Goal: Task Accomplishment & Management: Use online tool/utility

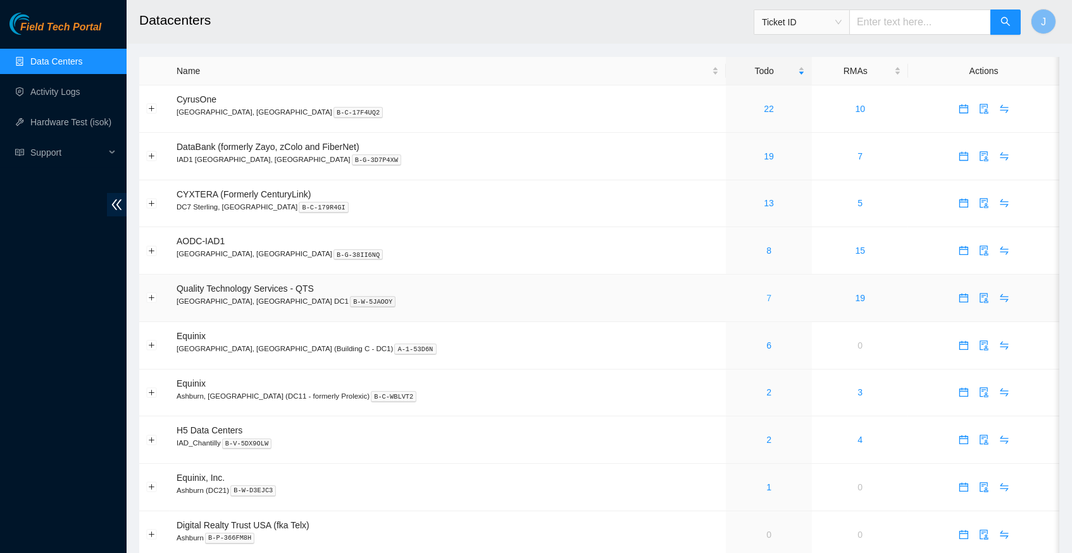
click at [766, 293] on link "7" at bounding box center [768, 298] width 5 height 10
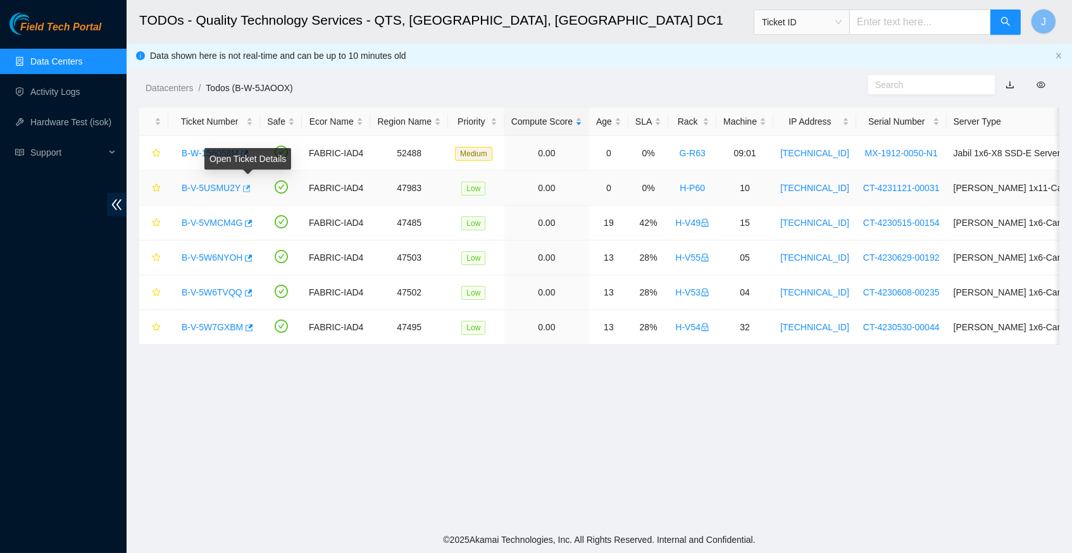
click at [251, 185] on icon "button" at bounding box center [247, 188] width 8 height 7
click at [254, 221] on body "Field Tech Portal Data Centers Activity Logs Hardware Test (isok) Support TODOs…" at bounding box center [536, 276] width 1072 height 553
click at [252, 222] on icon "button" at bounding box center [247, 223] width 9 height 9
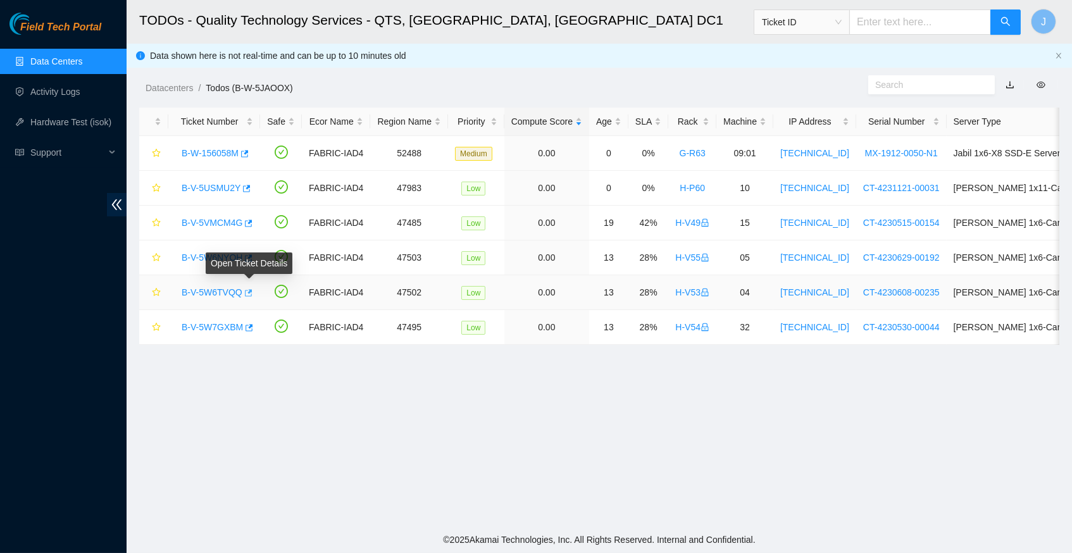
click at [252, 289] on icon "button" at bounding box center [247, 292] width 9 height 9
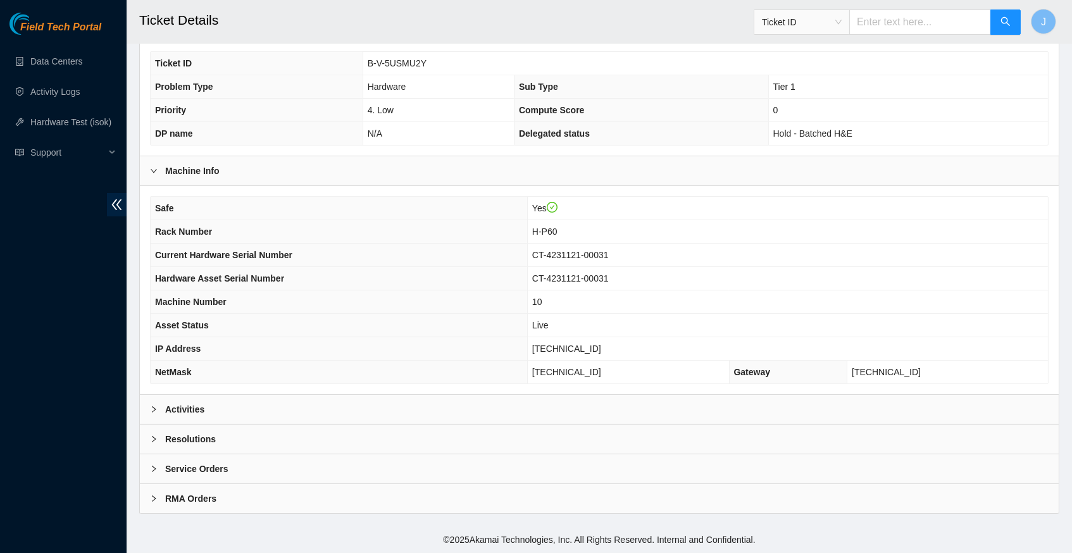
scroll to position [293, 0]
click at [152, 408] on icon "right" at bounding box center [154, 409] width 4 height 6
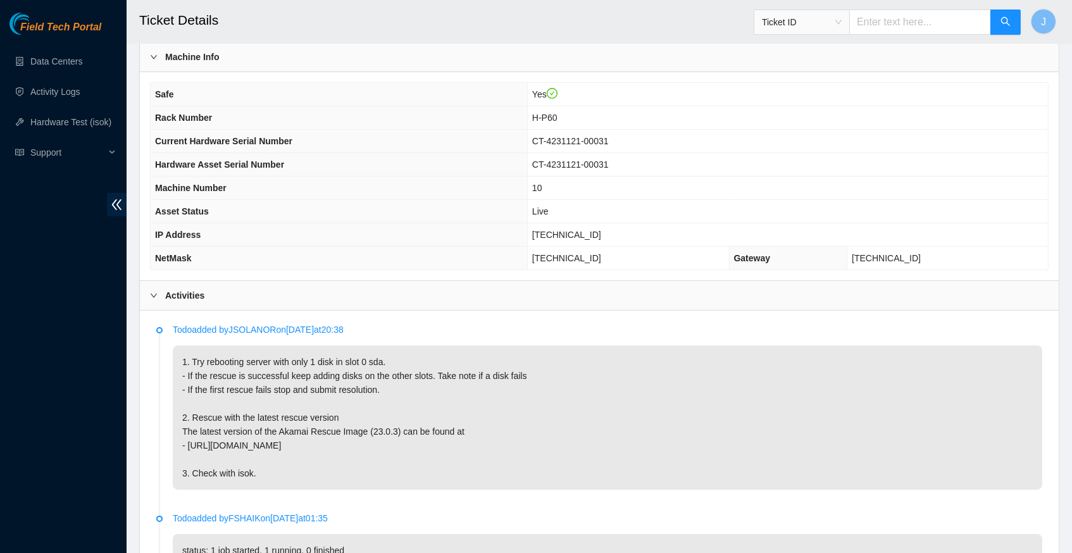
scroll to position [400, 0]
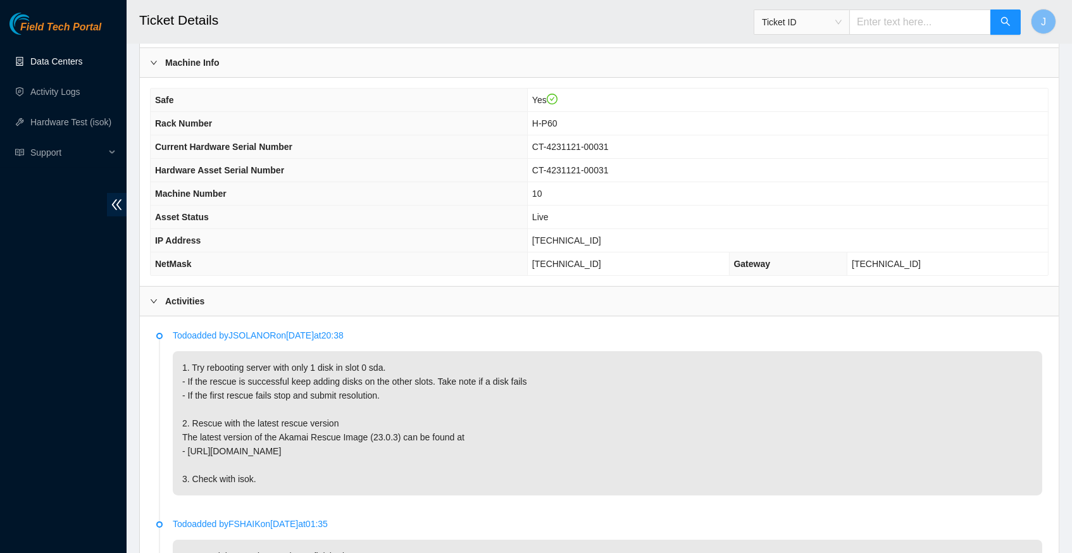
click at [68, 61] on link "Data Centers" at bounding box center [56, 61] width 52 height 10
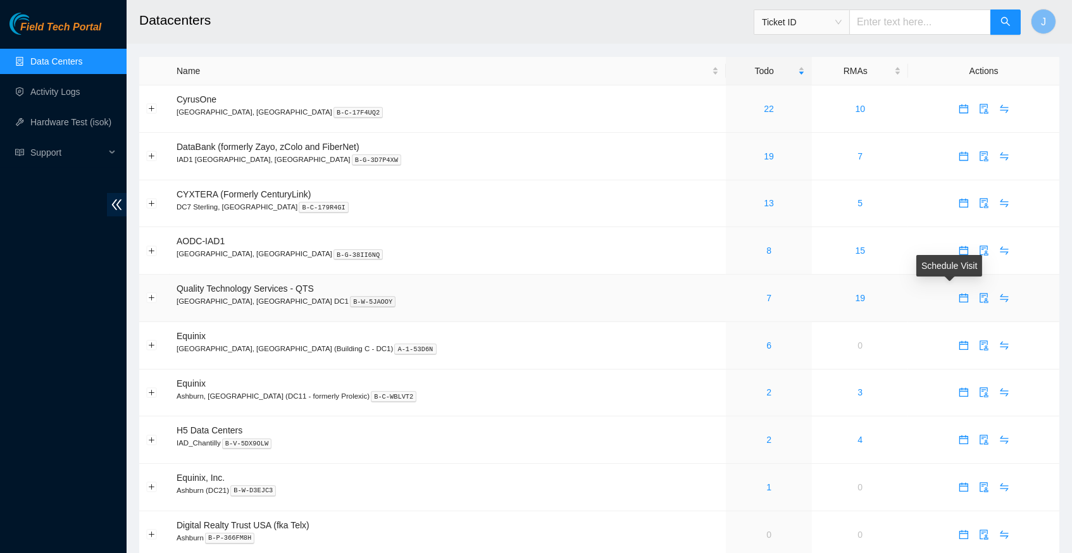
click at [958, 294] on icon "calendar" at bounding box center [962, 298] width 9 height 9
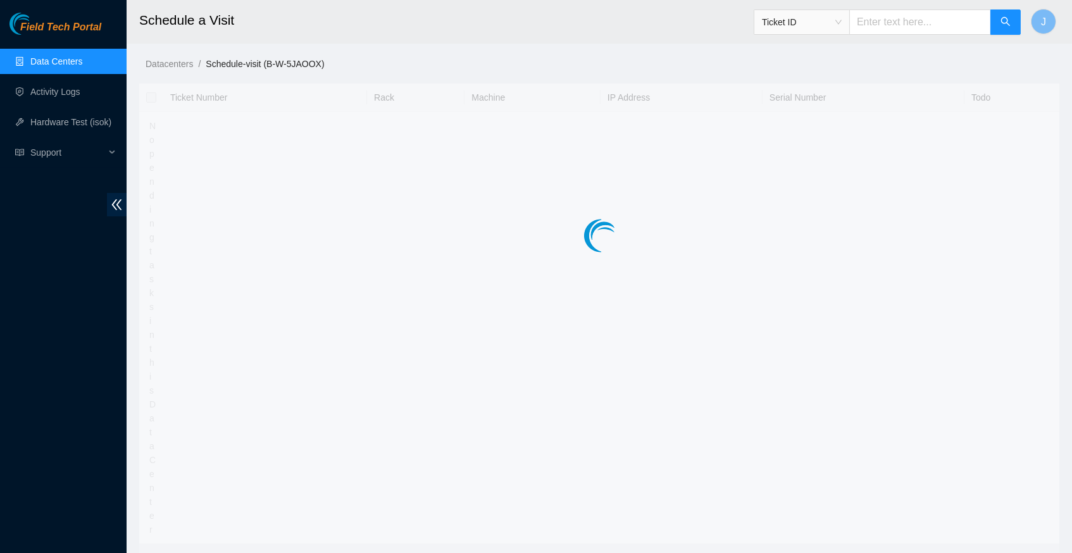
type input "2025-10-07 10:47"
type input "2025-10-08 10:46"
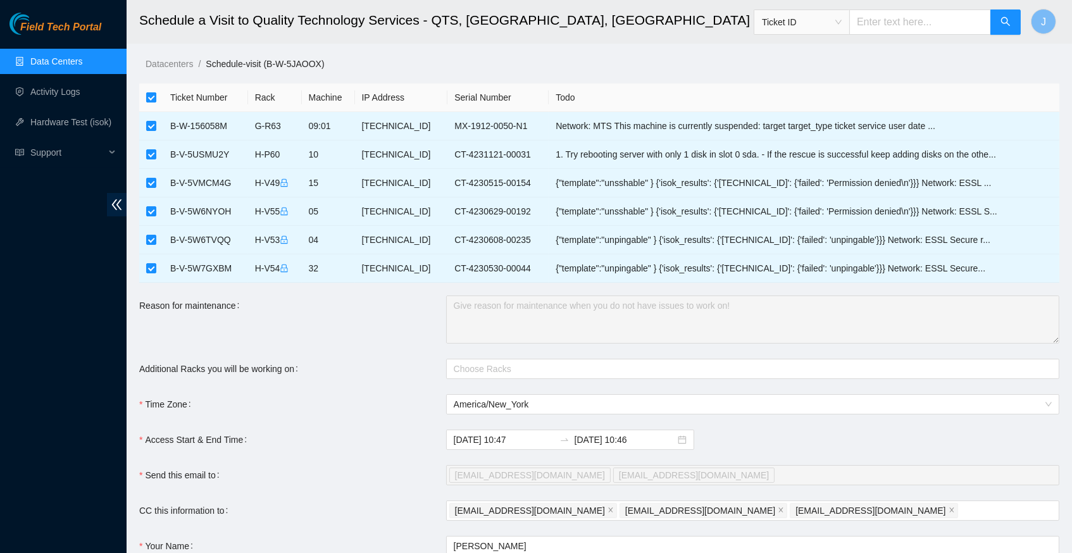
click at [150, 94] on input "checkbox" at bounding box center [151, 97] width 10 height 10
checkbox input "false"
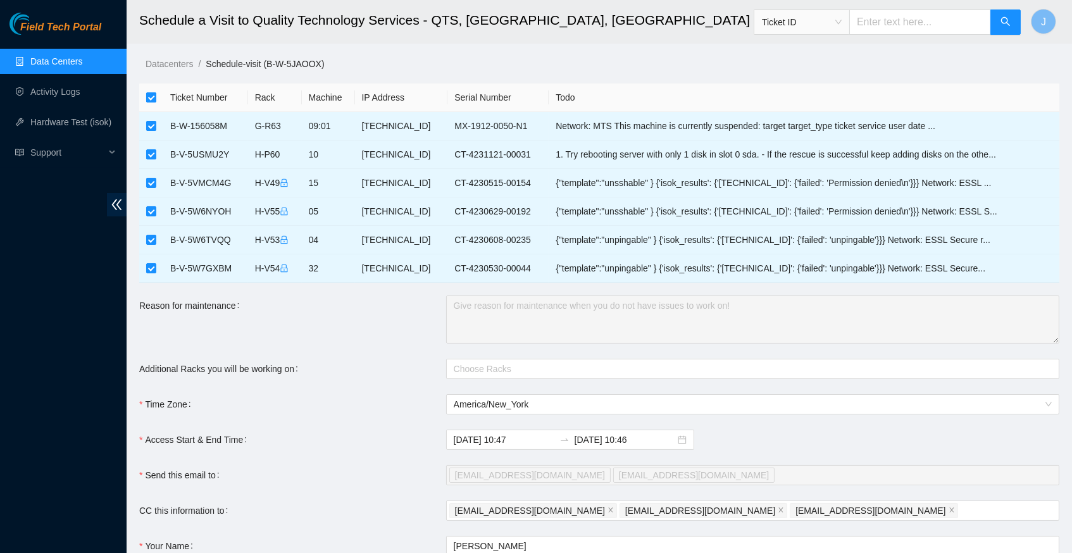
checkbox input "false"
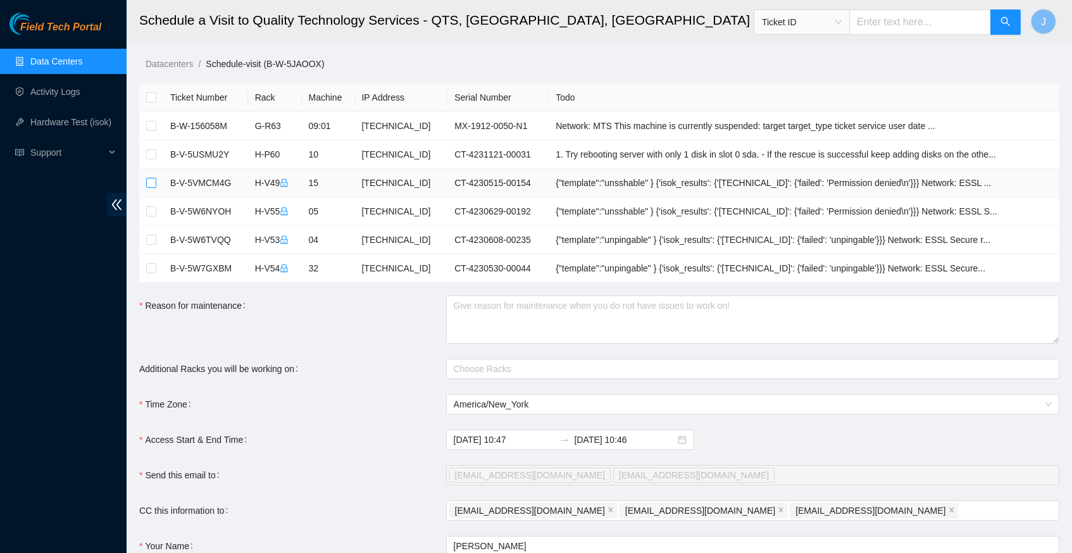
click at [152, 183] on input "checkbox" at bounding box center [151, 183] width 10 height 10
checkbox input "true"
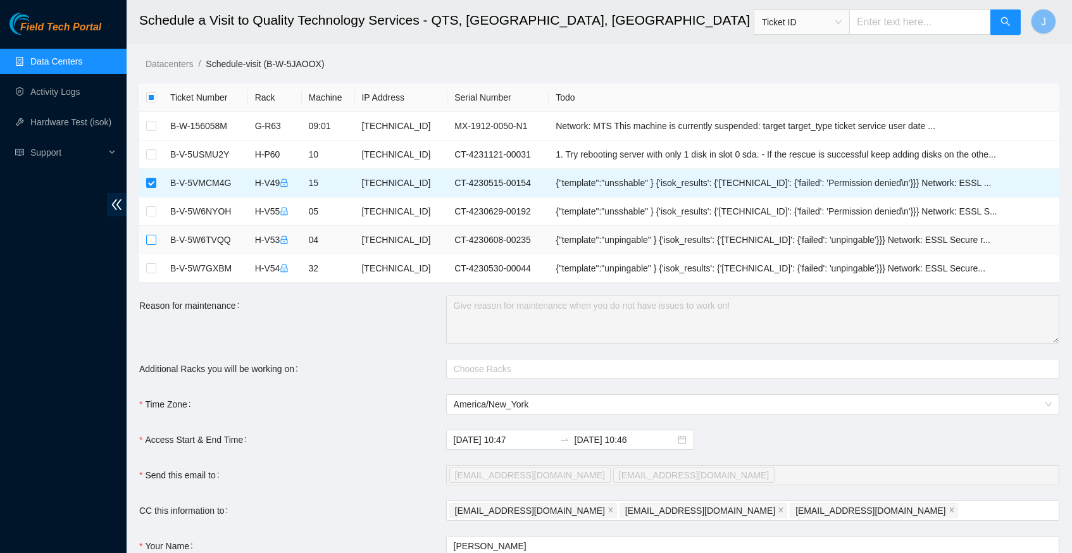
click at [151, 238] on input "checkbox" at bounding box center [151, 240] width 10 height 10
checkbox input "true"
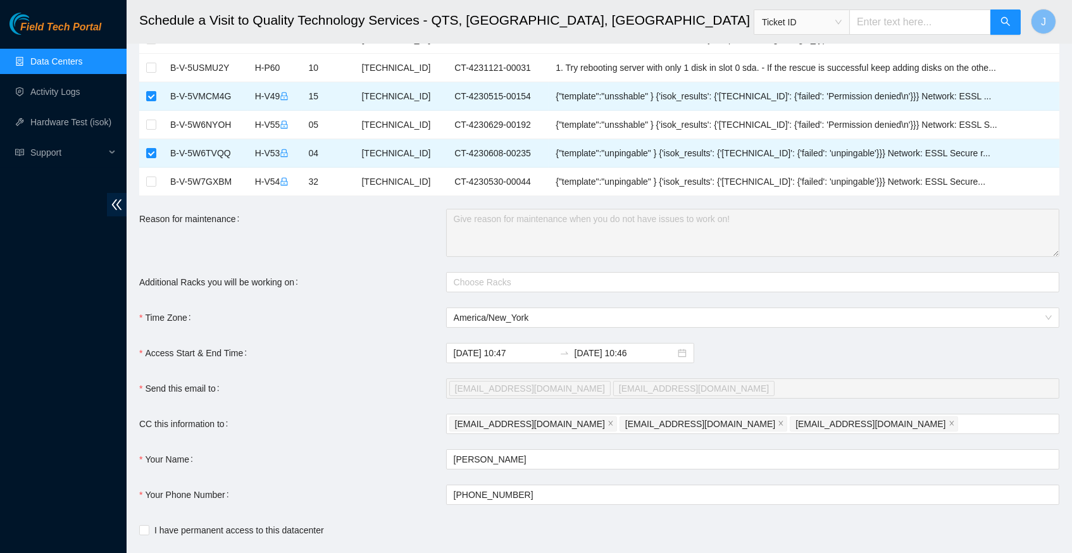
scroll to position [84, 0]
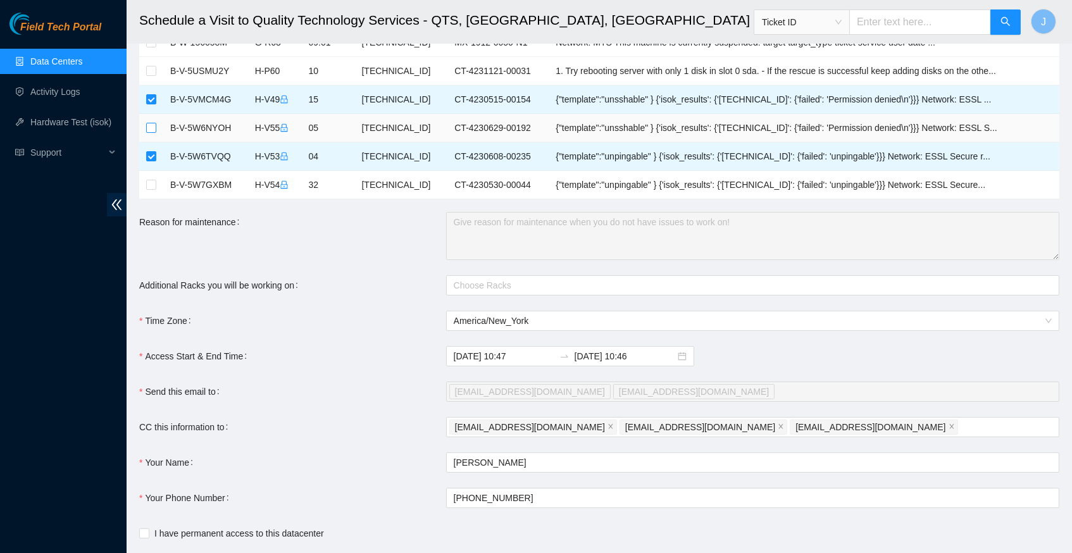
click at [153, 129] on input "checkbox" at bounding box center [151, 128] width 10 height 10
checkbox input "true"
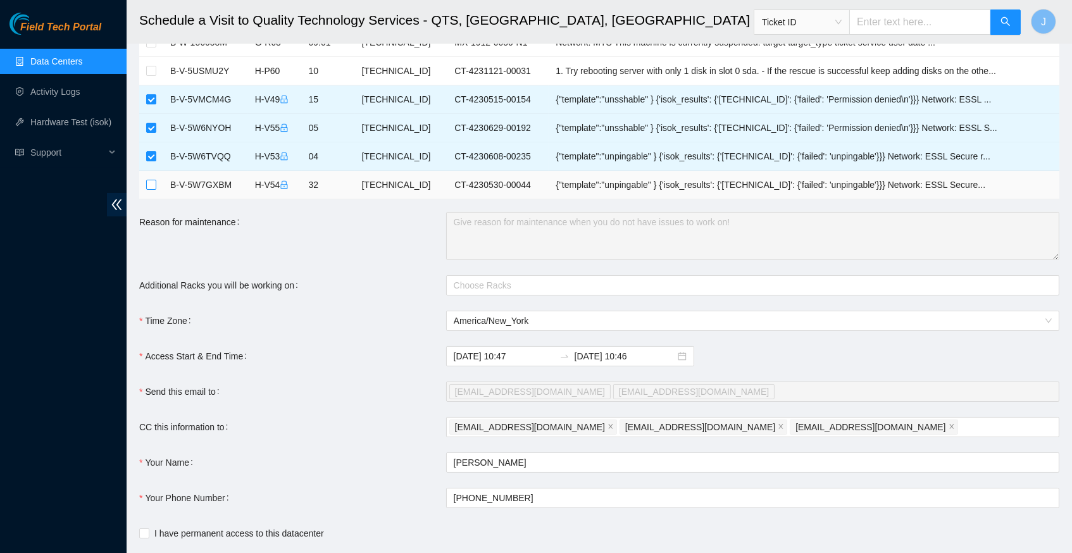
click at [151, 184] on input "checkbox" at bounding box center [151, 185] width 10 height 10
checkbox input "true"
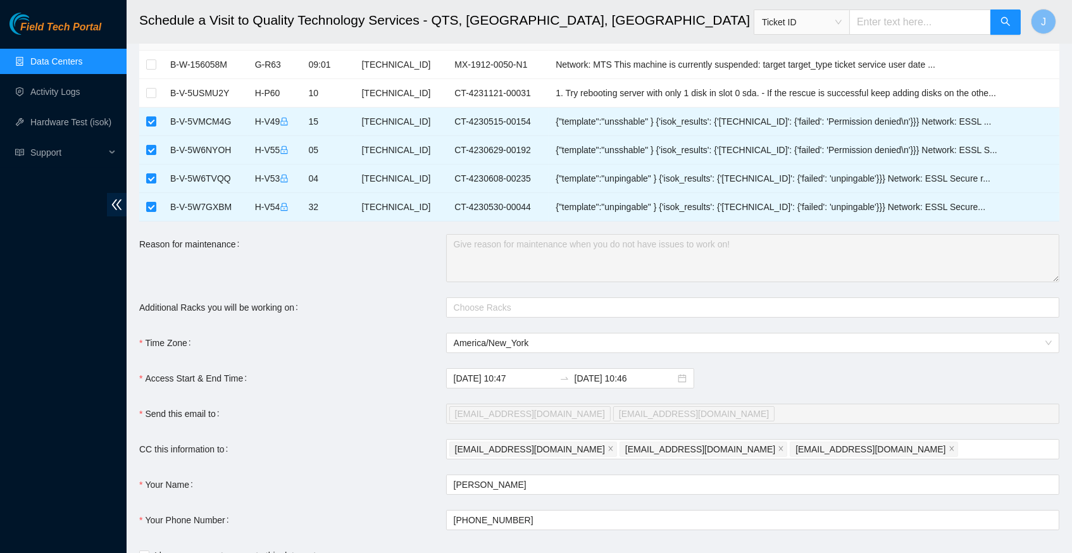
scroll to position [61, 0]
click at [486, 313] on div at bounding box center [746, 307] width 594 height 15
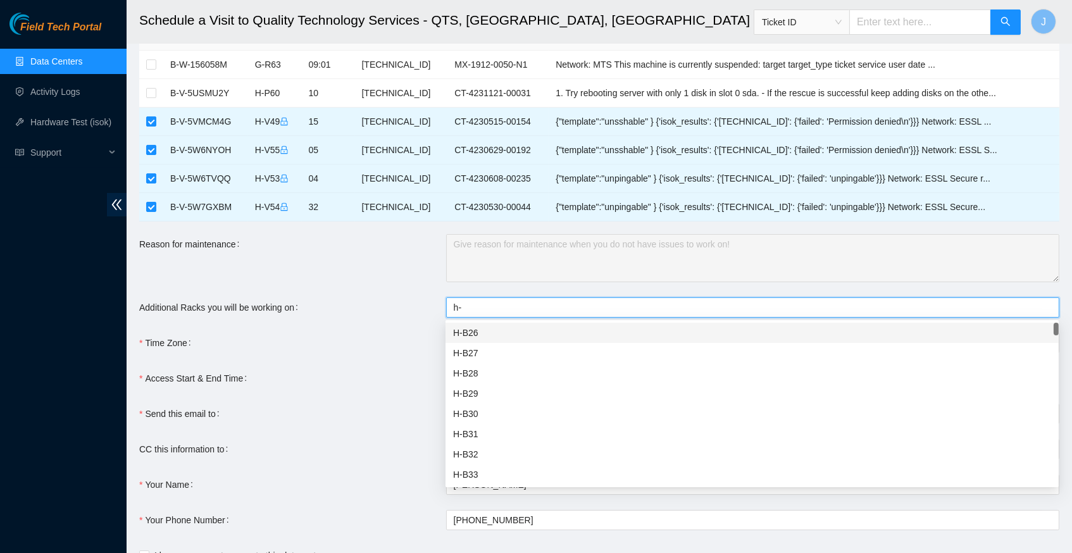
type input "h-v"
click at [460, 392] on div "H-V49" at bounding box center [752, 394] width 598 height 14
type input "h-v"
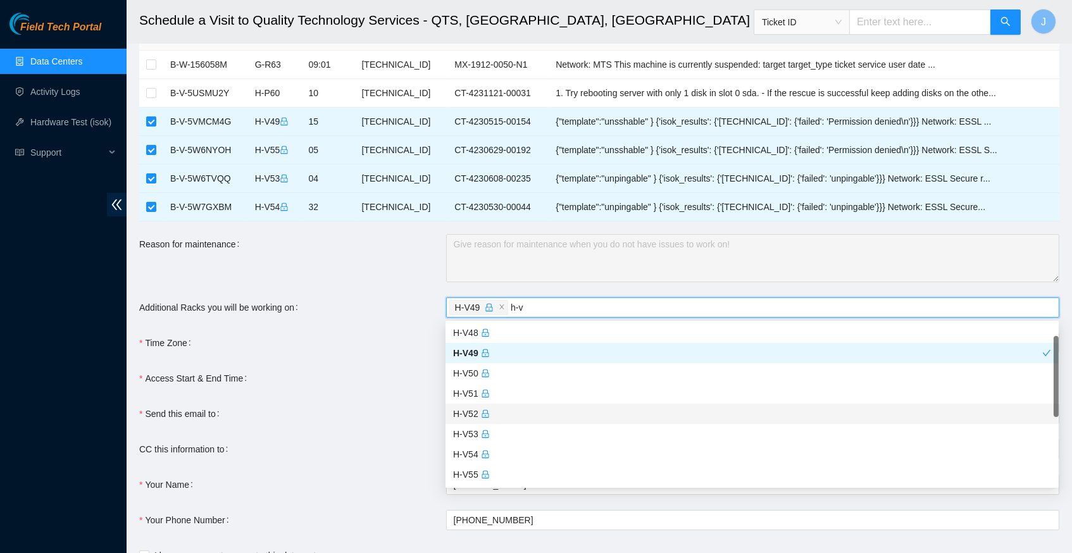
scroll to position [38, 0]
click at [480, 477] on div "H-V55" at bounding box center [752, 478] width 598 height 14
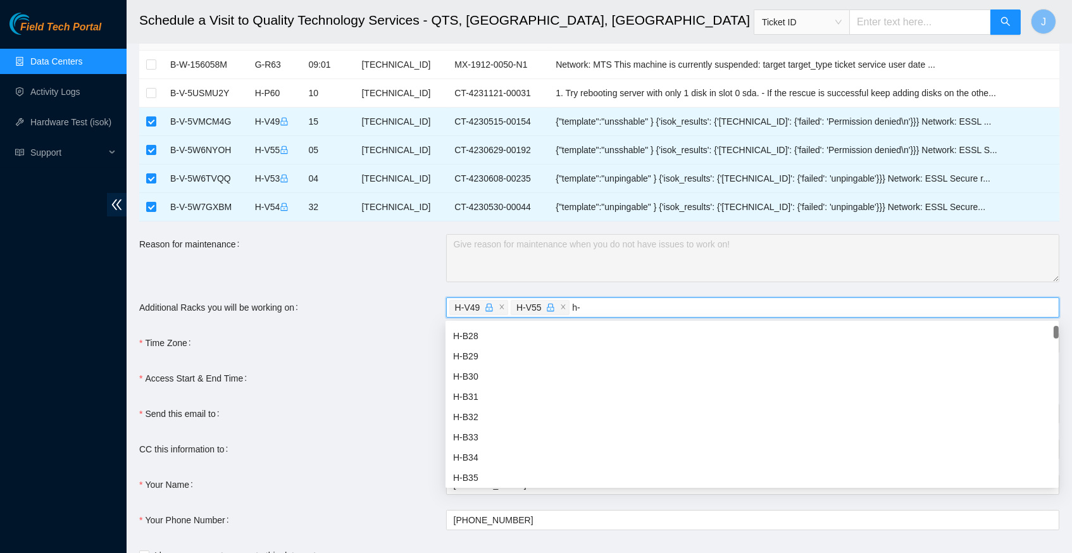
type input "h-v"
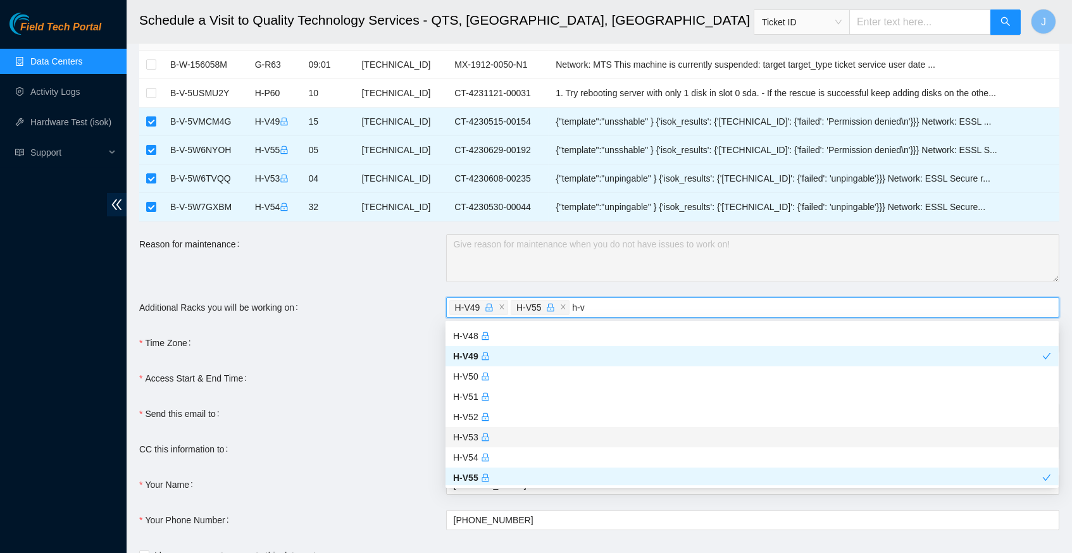
click at [488, 437] on icon "lock" at bounding box center [485, 438] width 6 height 3
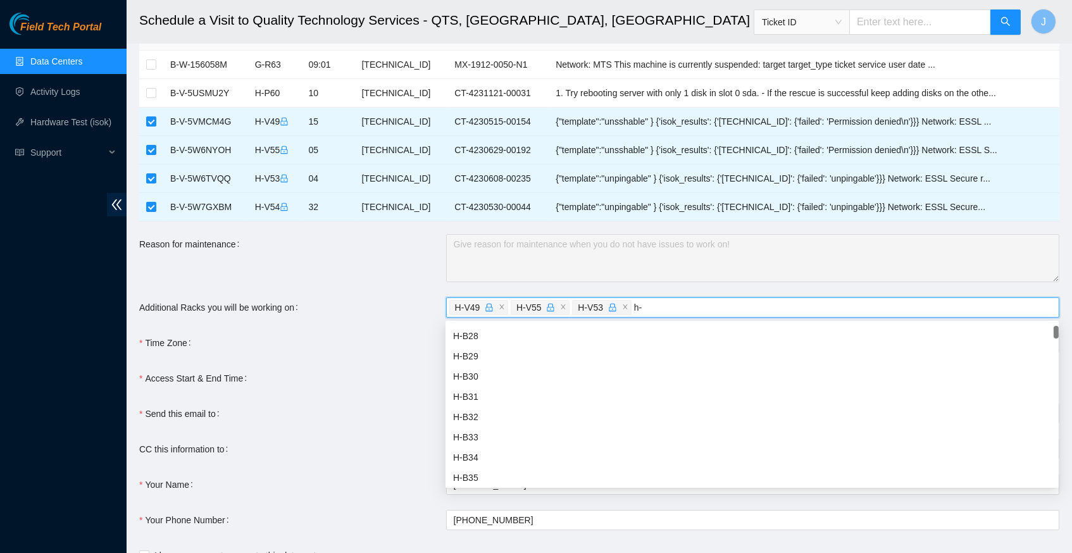
type input "h-v"
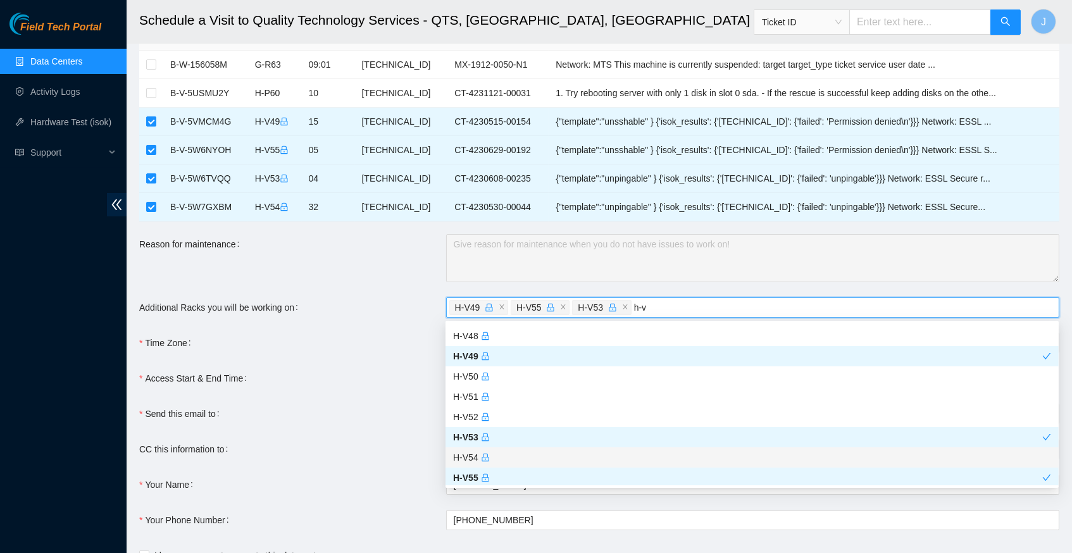
click at [497, 457] on div "H-V54" at bounding box center [752, 457] width 598 height 14
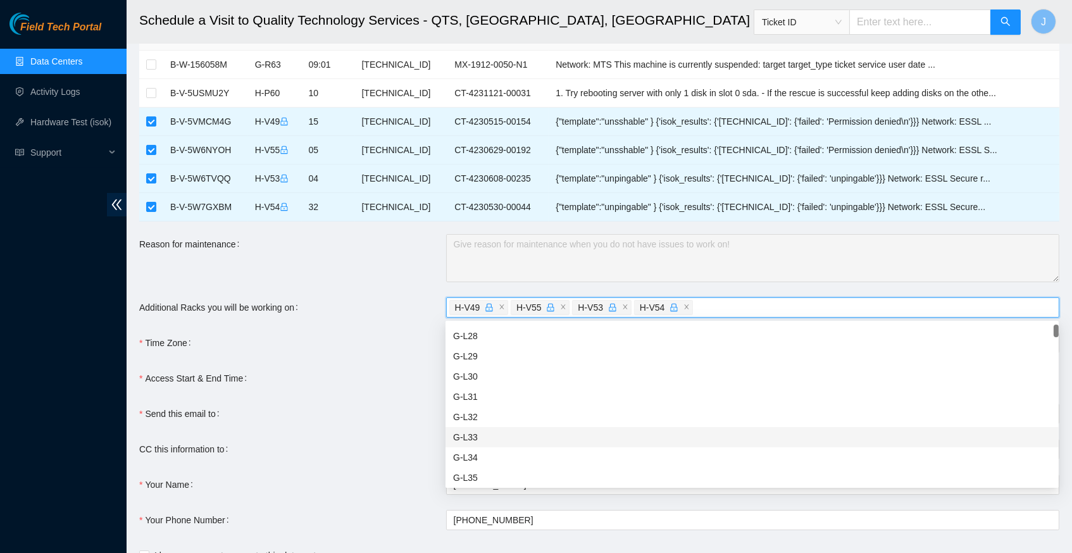
click at [387, 393] on form "Ticket Number Rack Machine IP Address Serial Number Todo B-W-156058M G-R63 09:0…" at bounding box center [599, 311] width 920 height 579
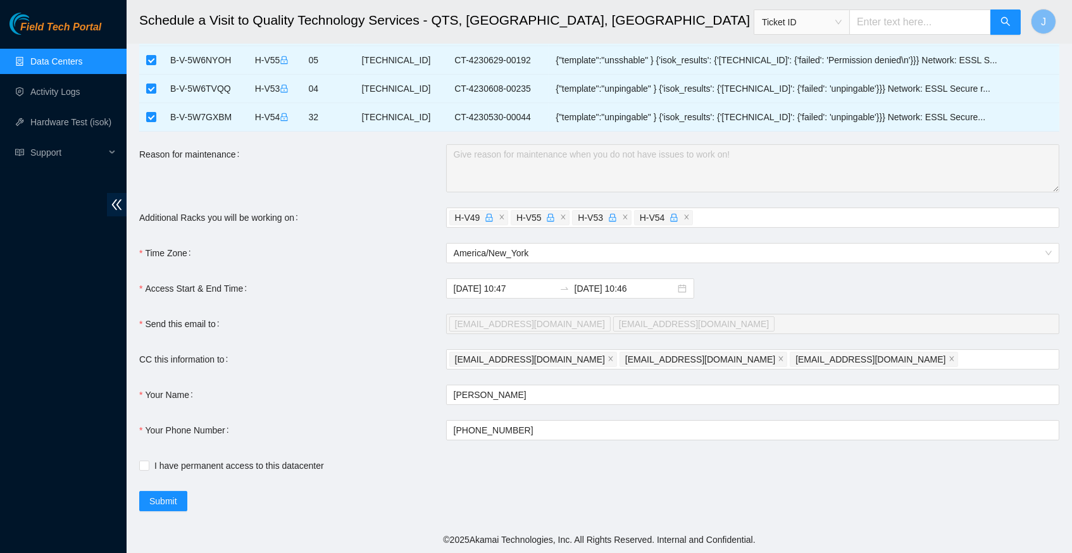
scroll to position [151, 0]
click at [667, 290] on input "2025-10-08 10:46" at bounding box center [624, 289] width 101 height 14
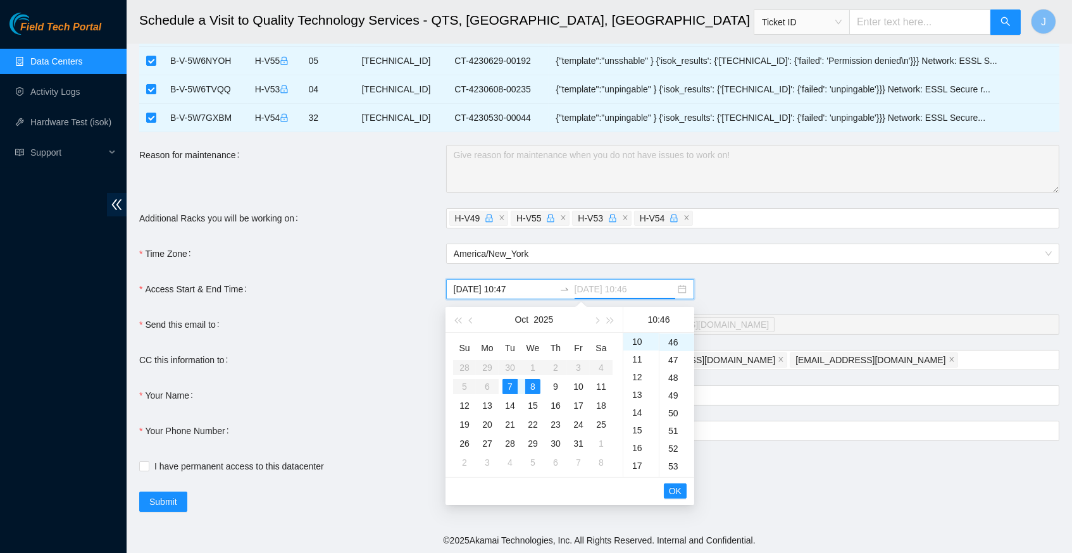
click at [512, 383] on div "7" at bounding box center [509, 386] width 15 height 15
click at [640, 338] on div "23" at bounding box center [640, 343] width 35 height 18
click at [669, 331] on div "23:46" at bounding box center [658, 319] width 61 height 25
click at [672, 338] on div "59" at bounding box center [676, 343] width 35 height 18
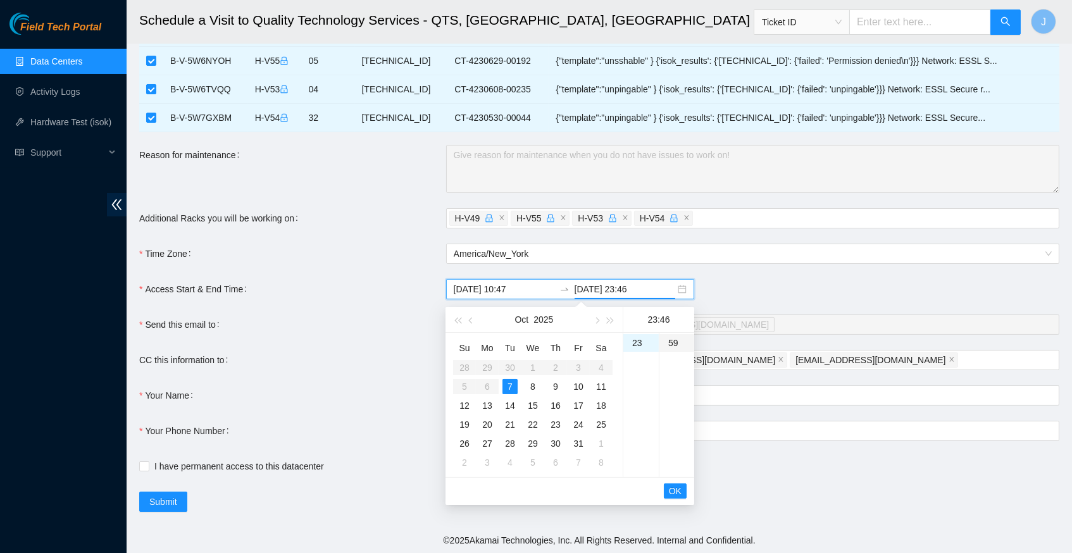
type input "2025-10-07 23:59"
click at [678, 484] on span "OK" at bounding box center [675, 491] width 13 height 14
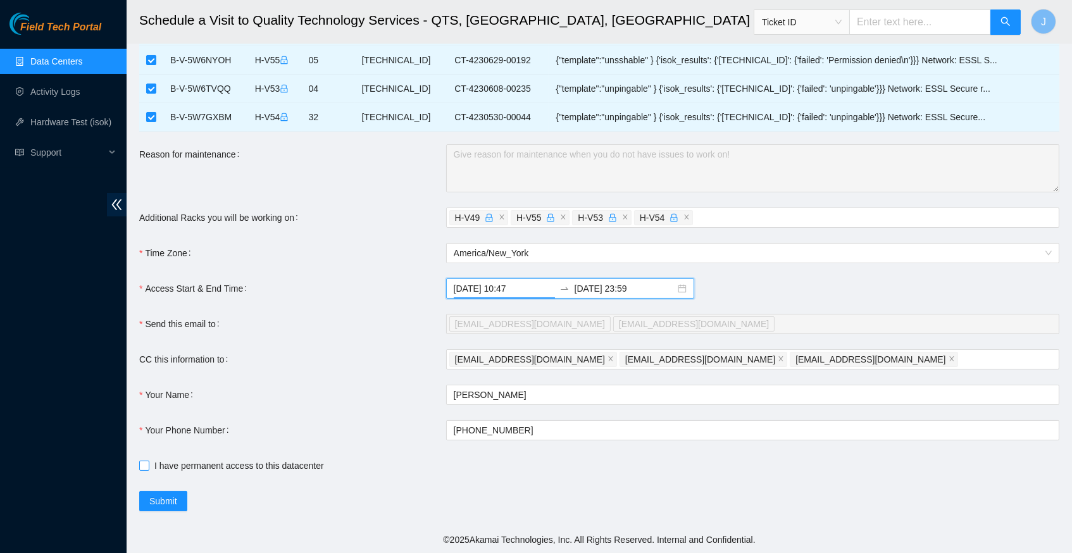
scroll to position [151, 0]
click at [170, 500] on span "Submit" at bounding box center [163, 502] width 28 height 14
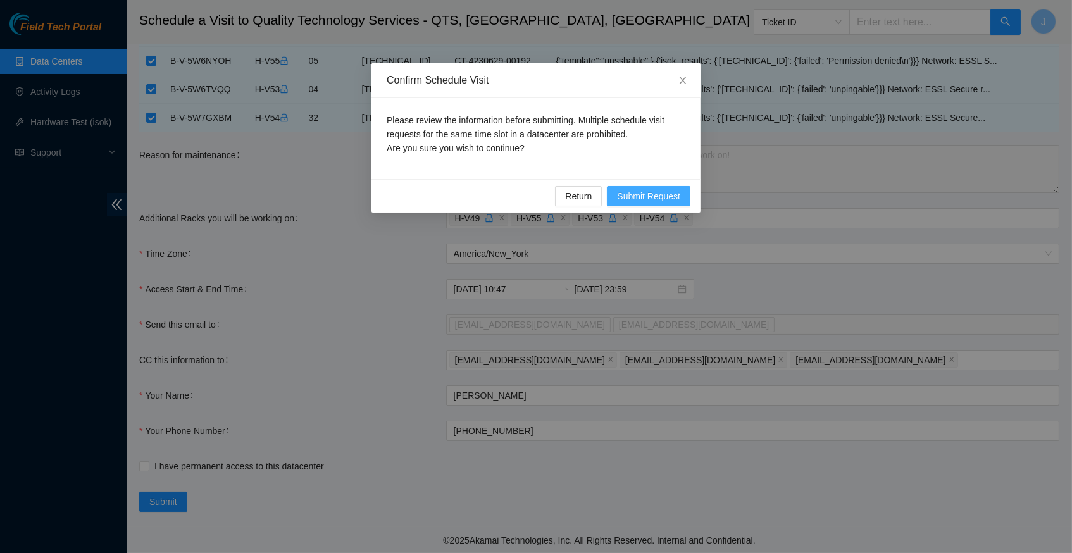
click at [646, 189] on span "Submit Request" at bounding box center [648, 196] width 63 height 14
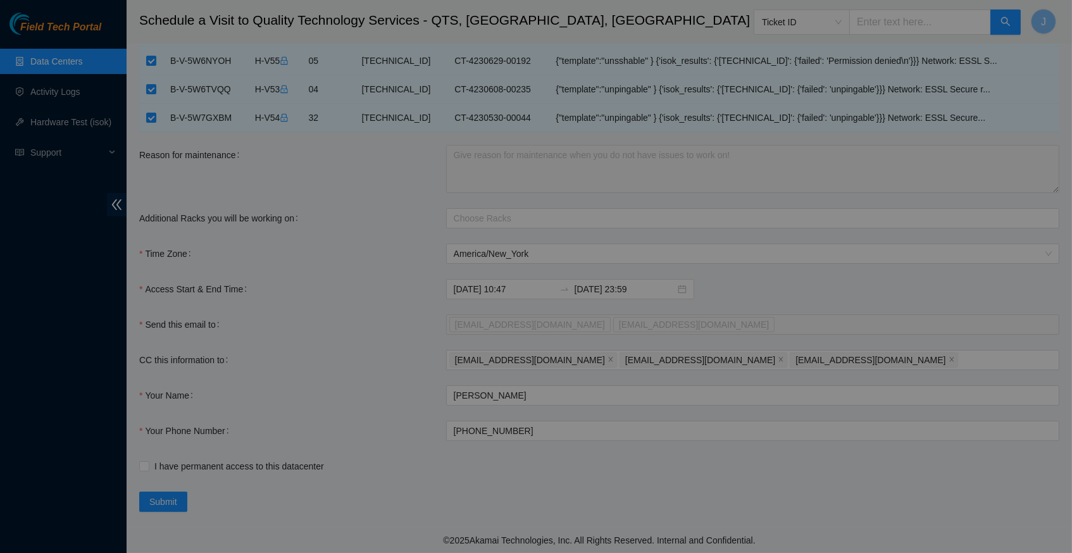
type input "2025-10-07 10:48"
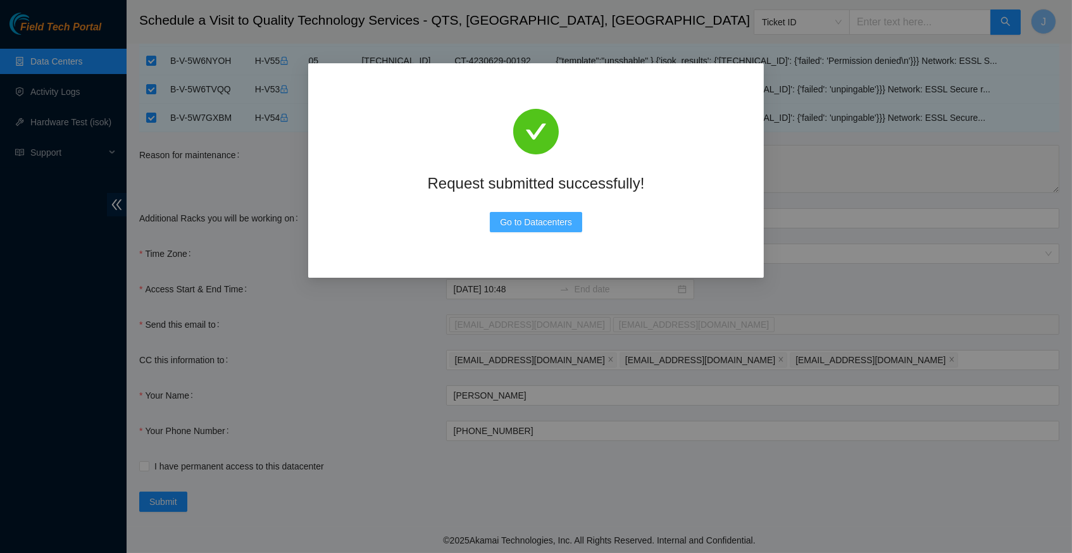
click at [528, 228] on button "Go to Datacenters" at bounding box center [536, 222] width 92 height 20
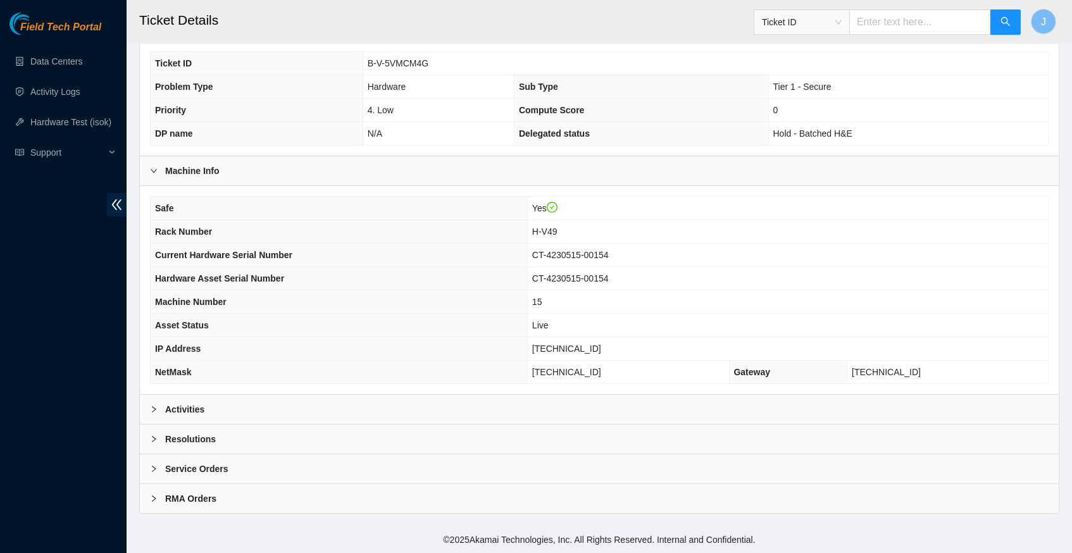
scroll to position [289, 0]
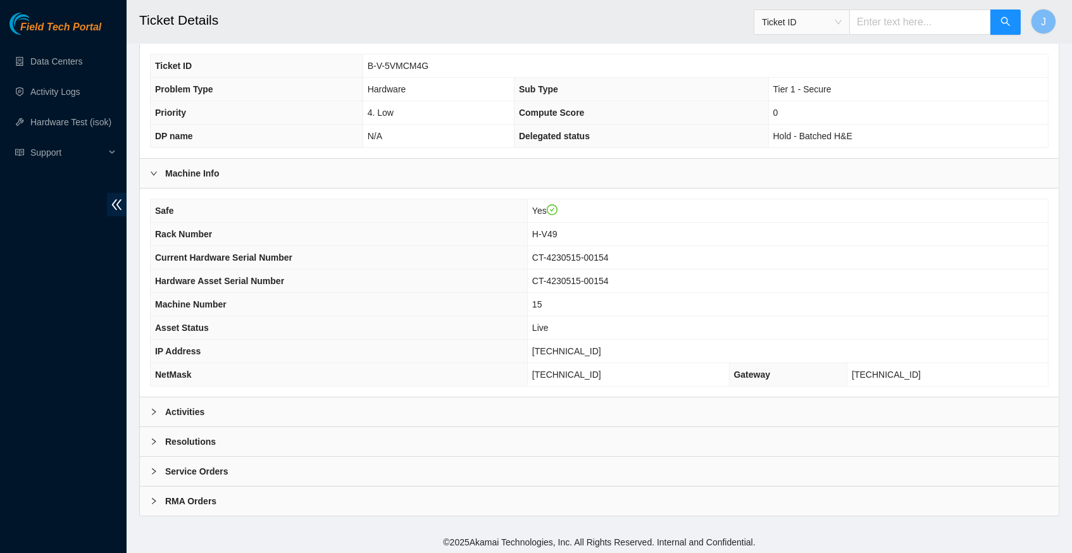
click at [155, 409] on div at bounding box center [157, 412] width 15 height 14
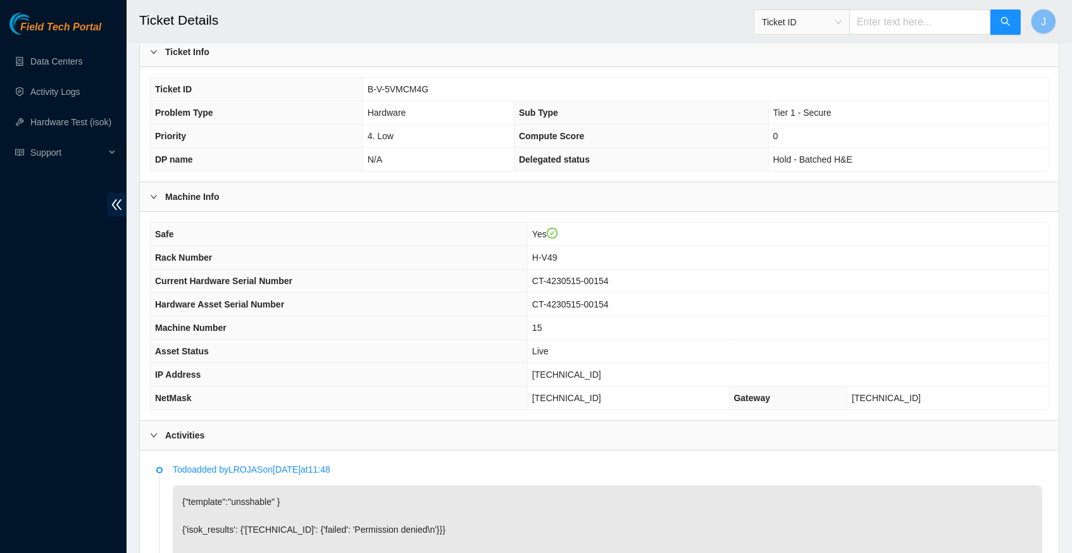
scroll to position [276, 0]
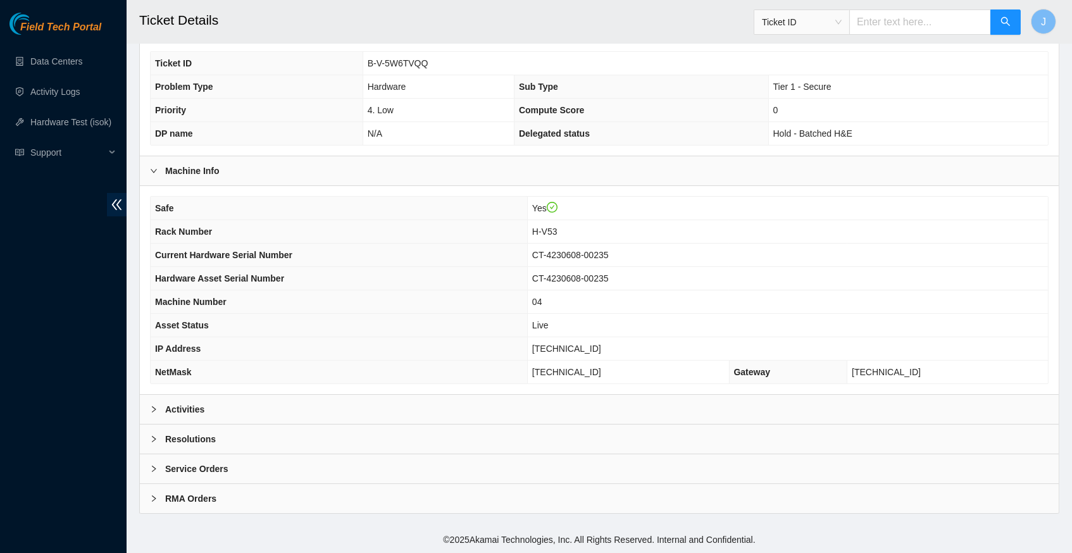
click at [154, 409] on icon "right" at bounding box center [154, 409] width 8 height 8
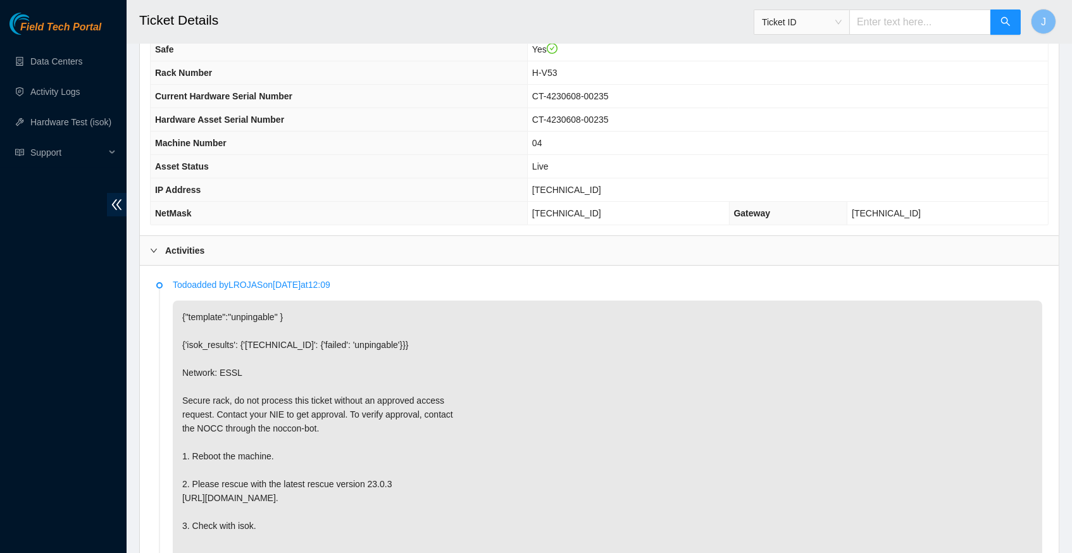
scroll to position [452, 0]
click at [575, 189] on span "[TECHNICAL_ID]" at bounding box center [566, 188] width 69 height 10
copy span "[TECHNICAL_ID]"
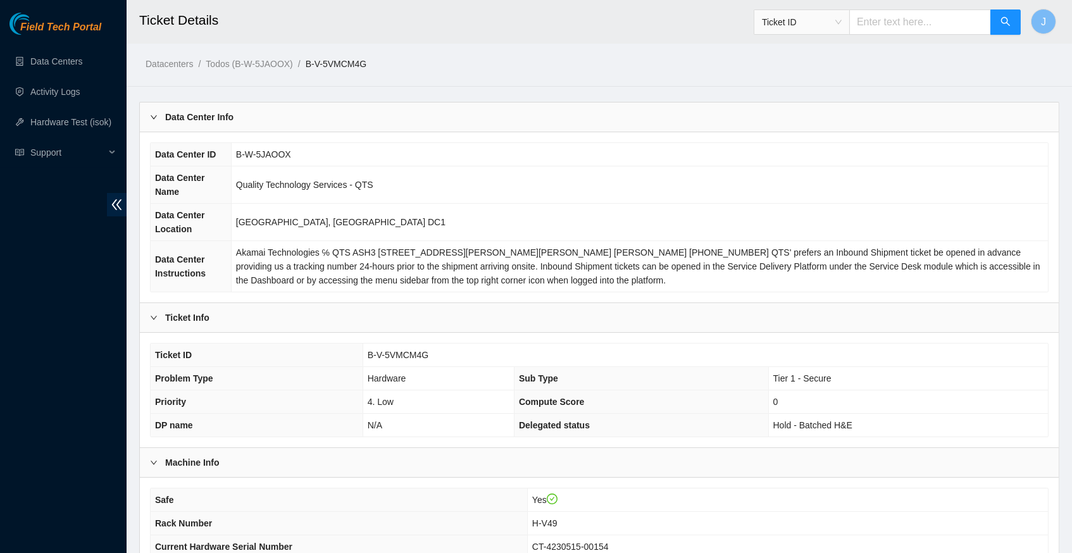
click at [495, 4] on h2 "Ticket Details" at bounding box center [505, 20] width 733 height 40
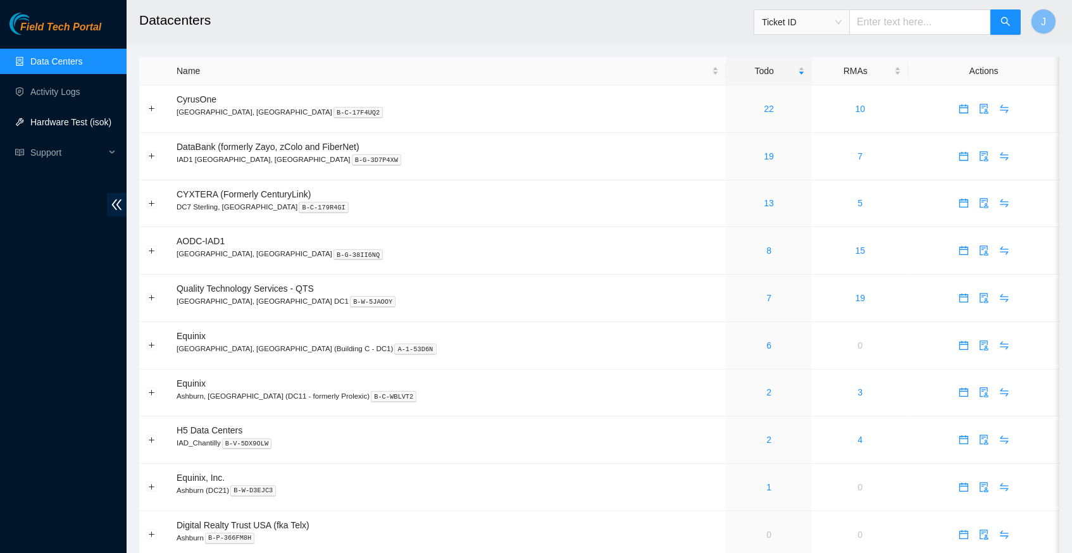
click at [65, 124] on link "Hardware Test (isok)" at bounding box center [70, 122] width 81 height 10
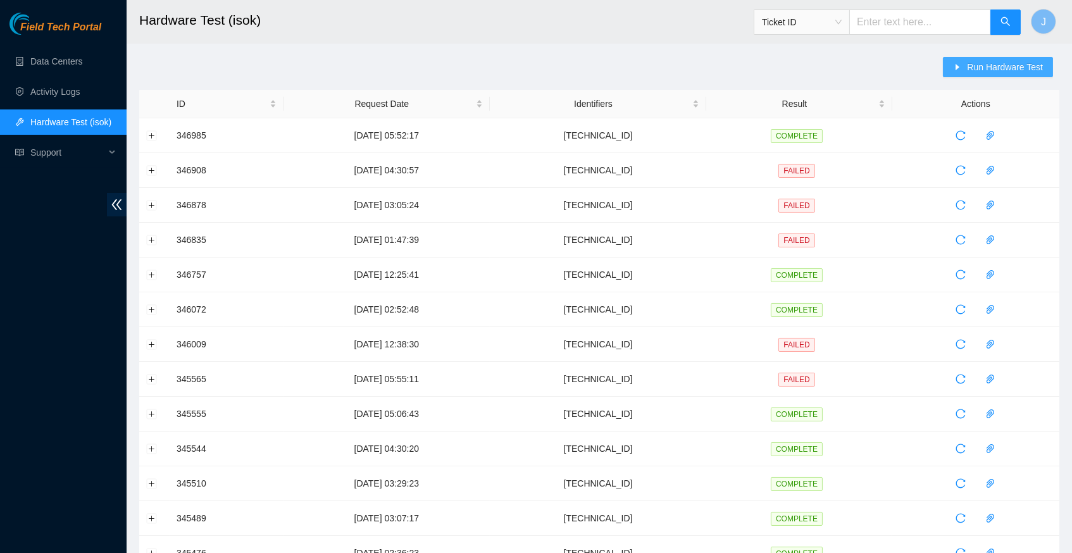
click at [989, 68] on span "Run Hardware Test" at bounding box center [1005, 67] width 76 height 14
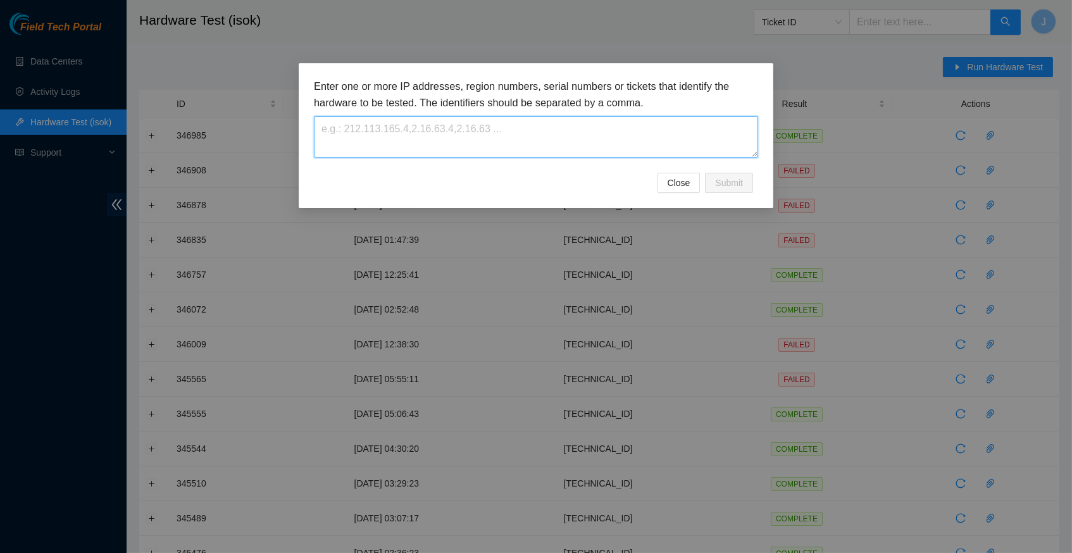
click at [422, 133] on textarea at bounding box center [536, 136] width 444 height 41
paste textarea "[TECHNICAL_ID]"
type textarea "[TECHNICAL_ID]"
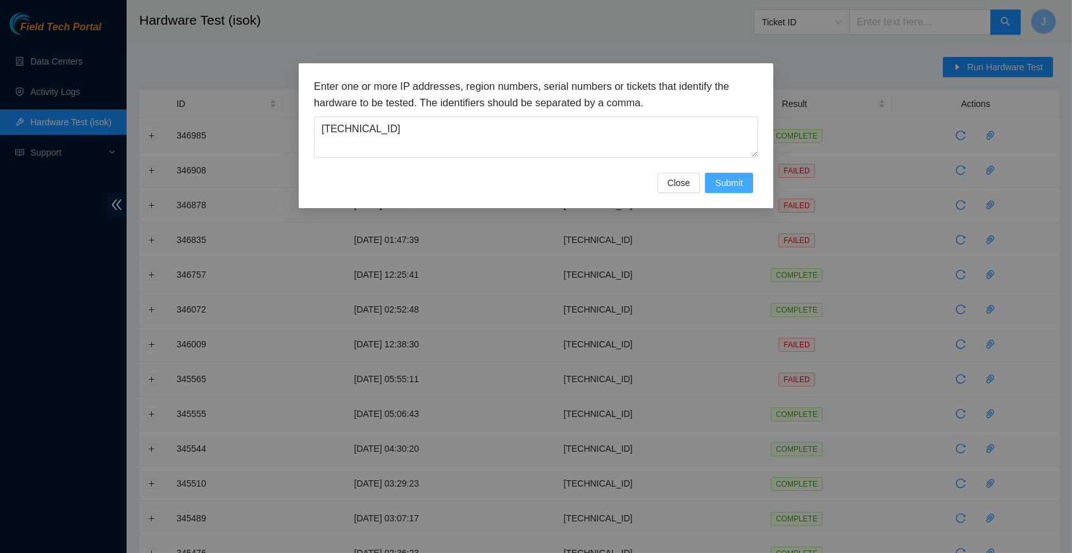
click at [737, 189] on span "Submit" at bounding box center [729, 183] width 28 height 14
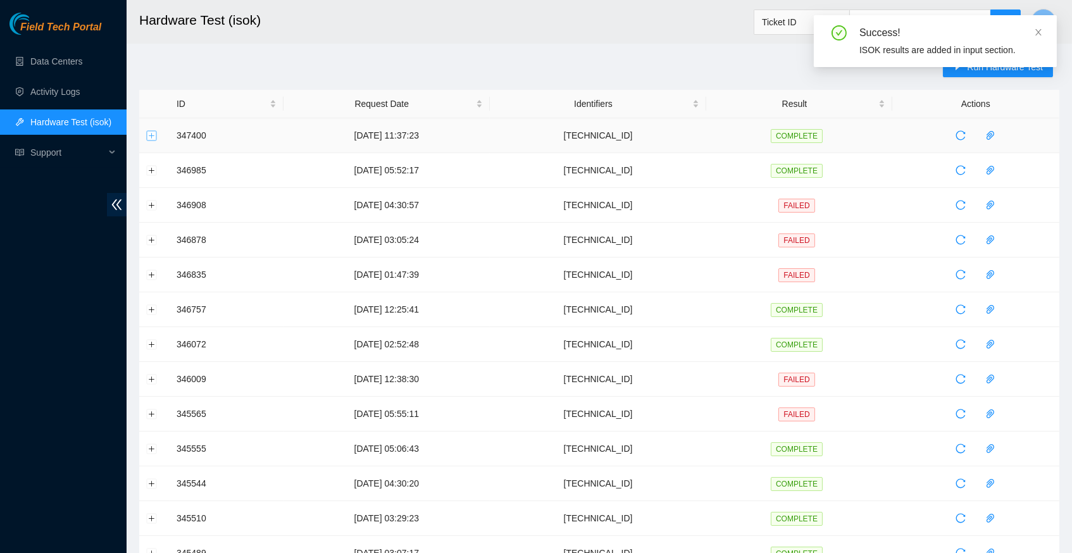
click at [150, 134] on button "Expand row" at bounding box center [152, 135] width 10 height 10
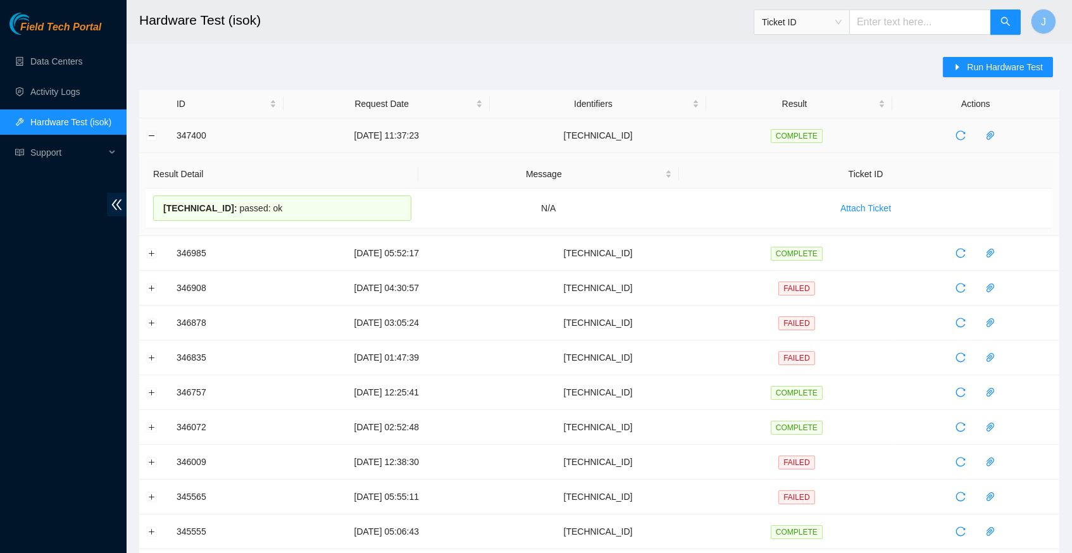
drag, startPoint x: 285, startPoint y: 207, endPoint x: 174, endPoint y: 139, distance: 130.4
click at [174, 139] on tbody "347400 07-10-2025 11:37:23 23.48.200.39 COMPLETE Result Detail Message Ticket I…" at bounding box center [599, 507] width 920 height 779
copy tbody "347400 07-10-2025 11:37:23 23.48.200.39 COMPLETE Result Detail Message Ticket I…"
click at [645, 63] on div "Run Hardware Test ID Request Date Identifiers Result Actions 347400 07-10-2025 …" at bounding box center [599, 497] width 920 height 881
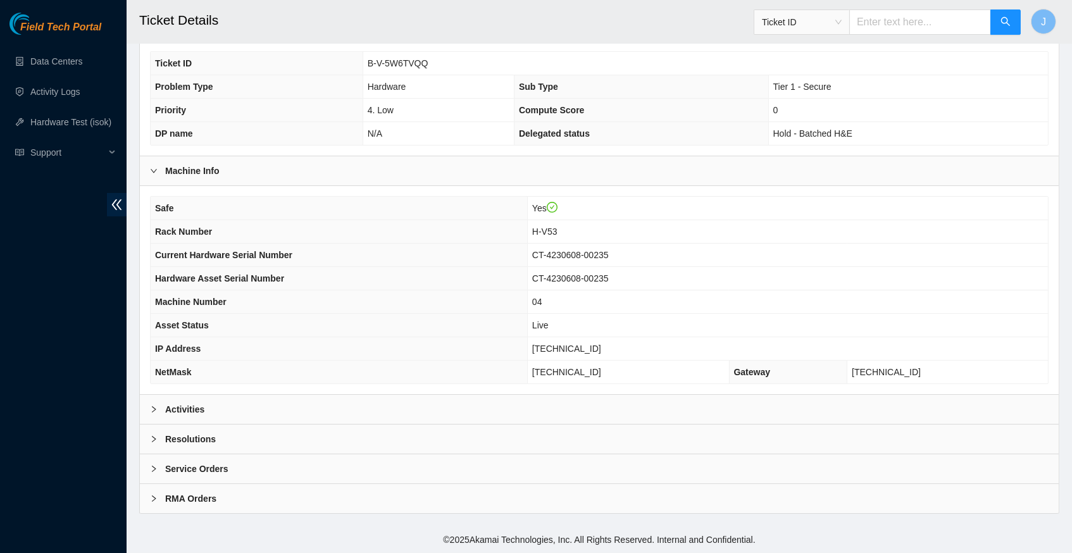
scroll to position [293, 0]
click at [154, 411] on icon "right" at bounding box center [154, 409] width 8 height 8
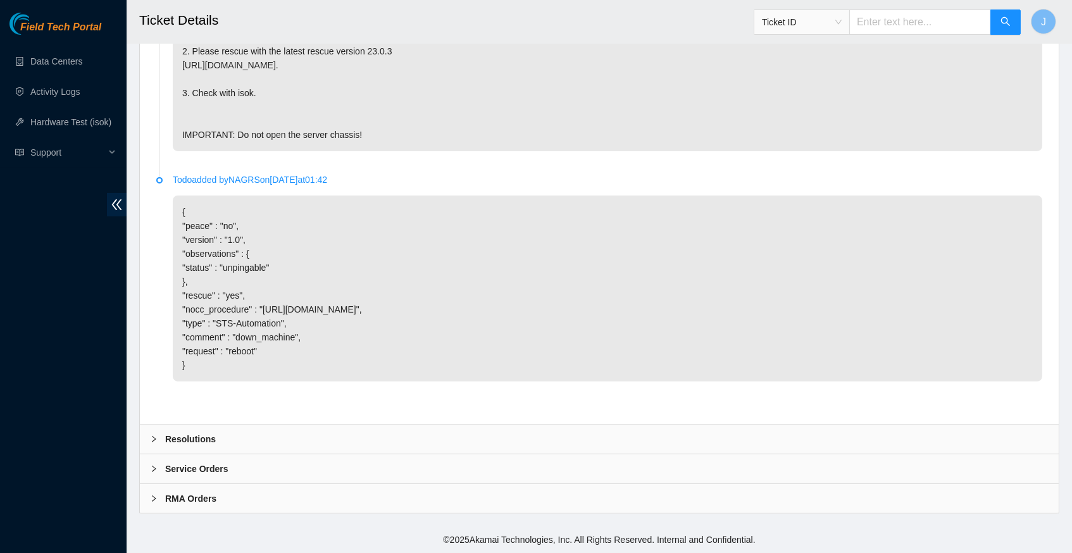
scroll to position [893, 0]
click at [157, 443] on icon "right" at bounding box center [154, 439] width 8 height 8
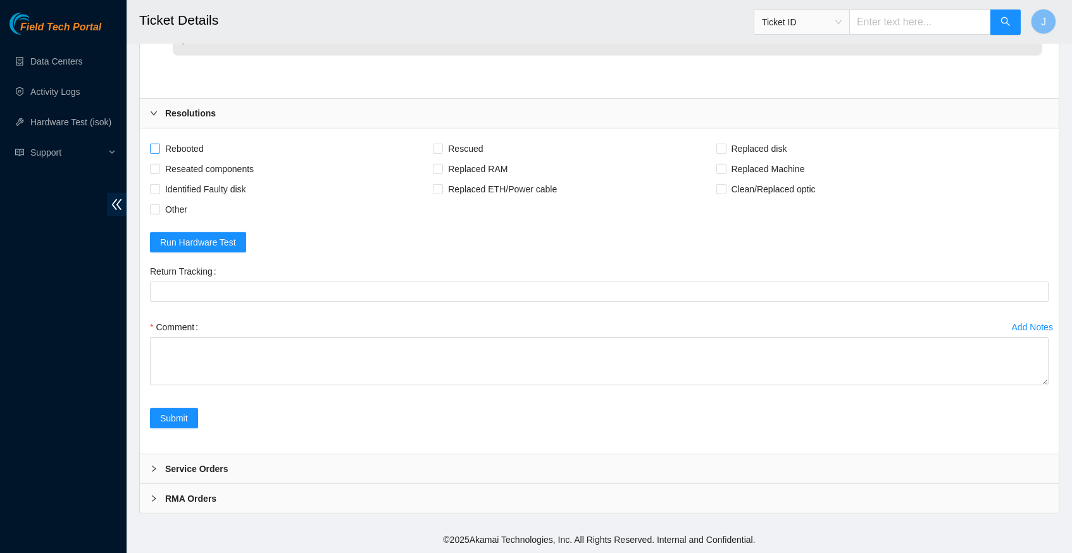
scroll to position [1218, 0]
click at [155, 151] on input "Rebooted" at bounding box center [154, 148] width 9 height 9
checkbox input "true"
click at [442, 151] on input "Rescued" at bounding box center [437, 148] width 9 height 9
checkbox input "true"
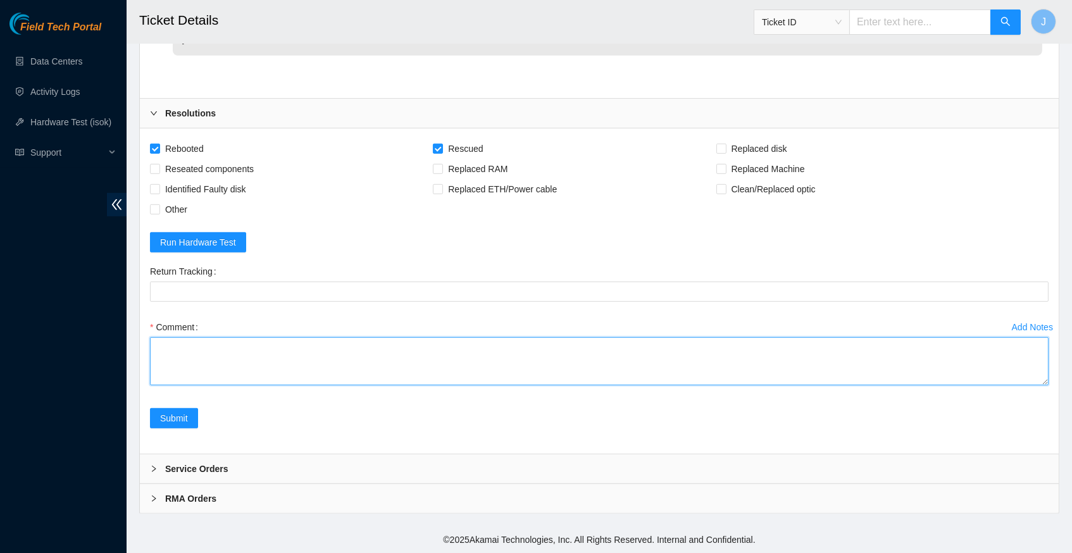
click at [239, 357] on textarea "Comment" at bounding box center [599, 361] width 898 height 48
paste textarea "[TECHNICAL_ID]"
paste textarea "347400 [DATE] 11:37:23 [TECHNICAL_ID] COMPLETE Result Detail Message Ticket ID …"
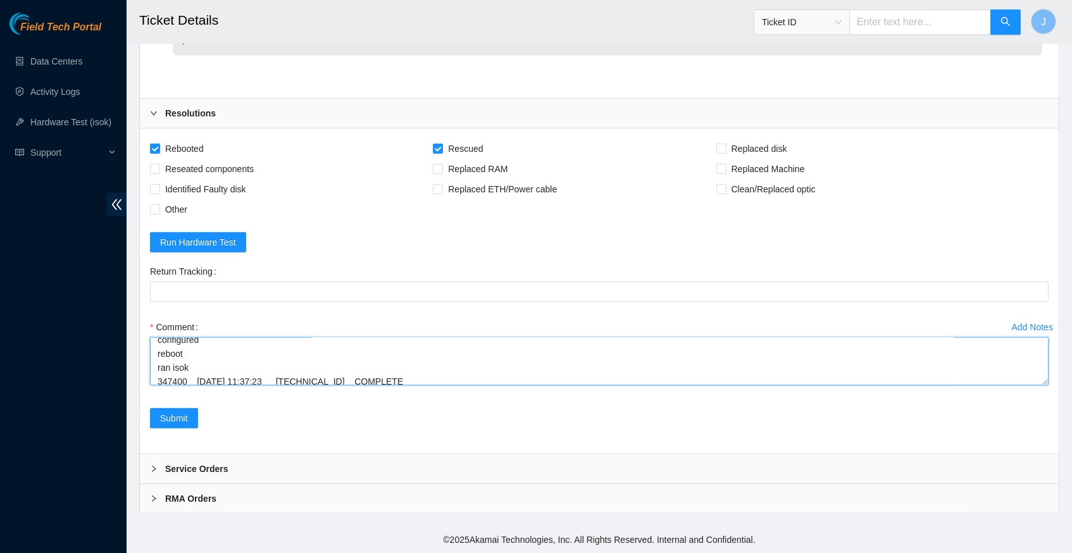
scroll to position [147, 0]
type textarea "verify rack and server info request secure rack access from NOCC power down mac…"
click at [183, 421] on span "Submit" at bounding box center [174, 418] width 28 height 14
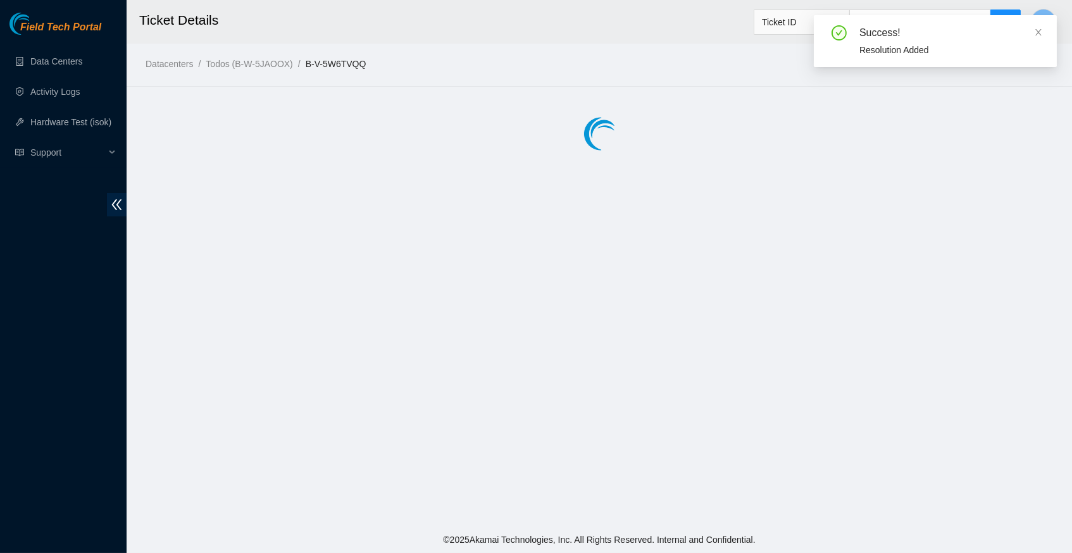
scroll to position [0, 0]
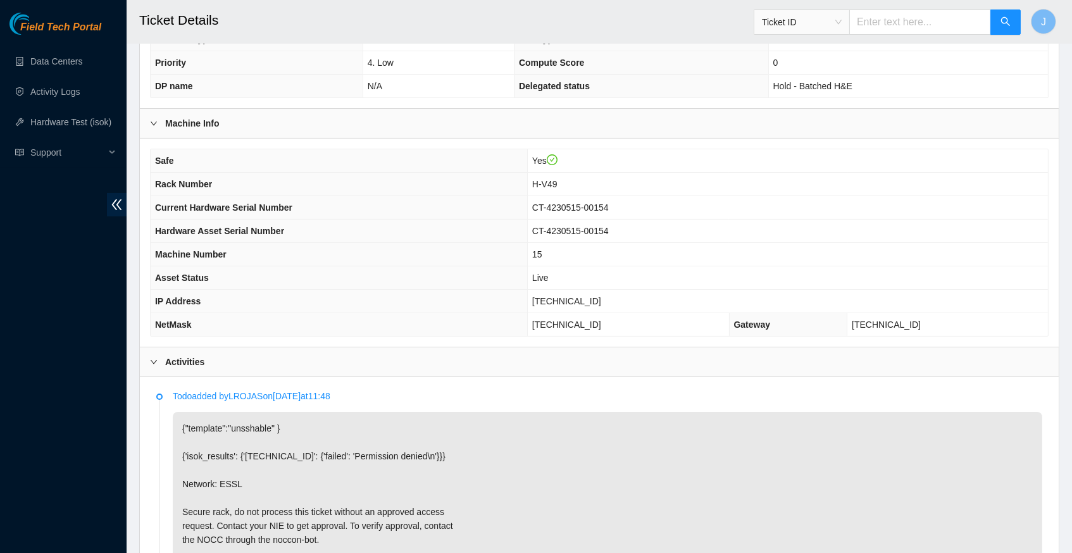
scroll to position [342, 0]
